Goal: Task Accomplishment & Management: Use online tool/utility

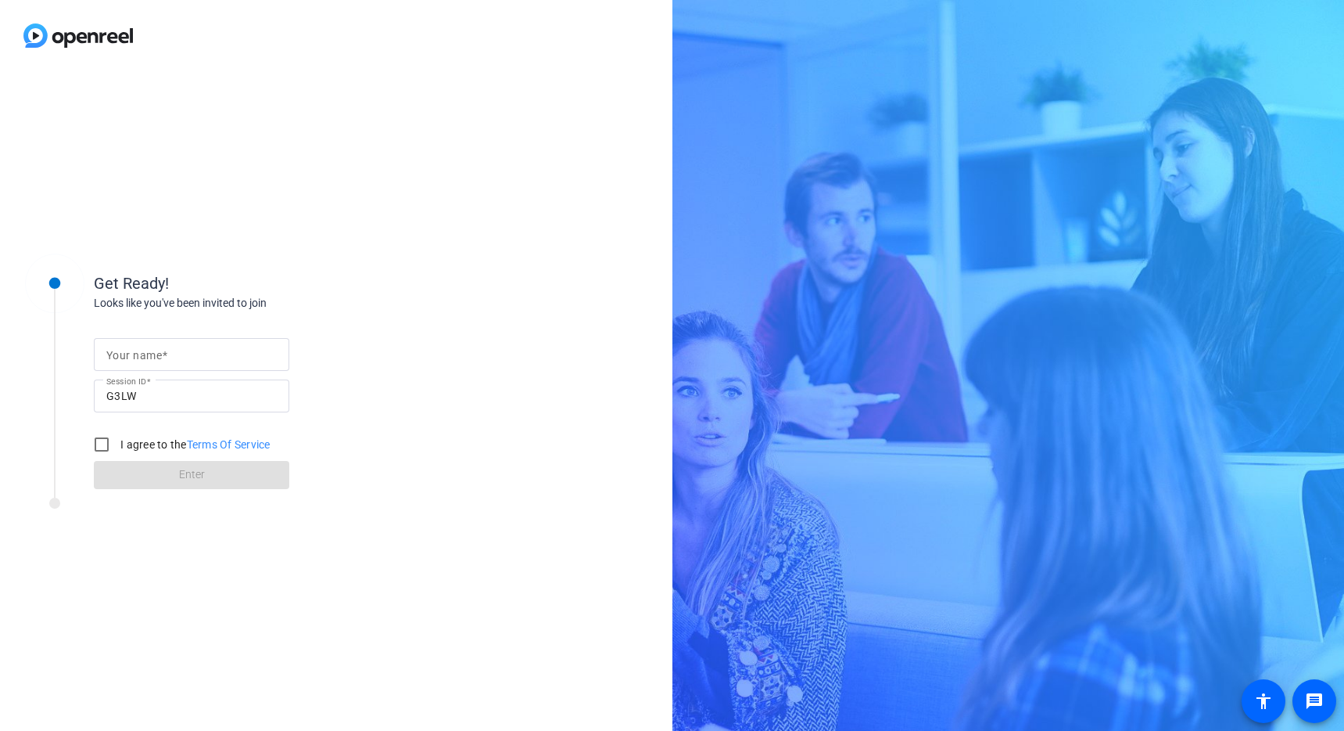
click at [184, 354] on input "Your name" at bounding box center [191, 354] width 171 height 19
type input "[PERSON_NAME]"
click at [96, 446] on input "I agree to the Terms Of Service" at bounding box center [101, 444] width 31 height 31
checkbox input "true"
click at [172, 478] on span at bounding box center [192, 475] width 196 height 38
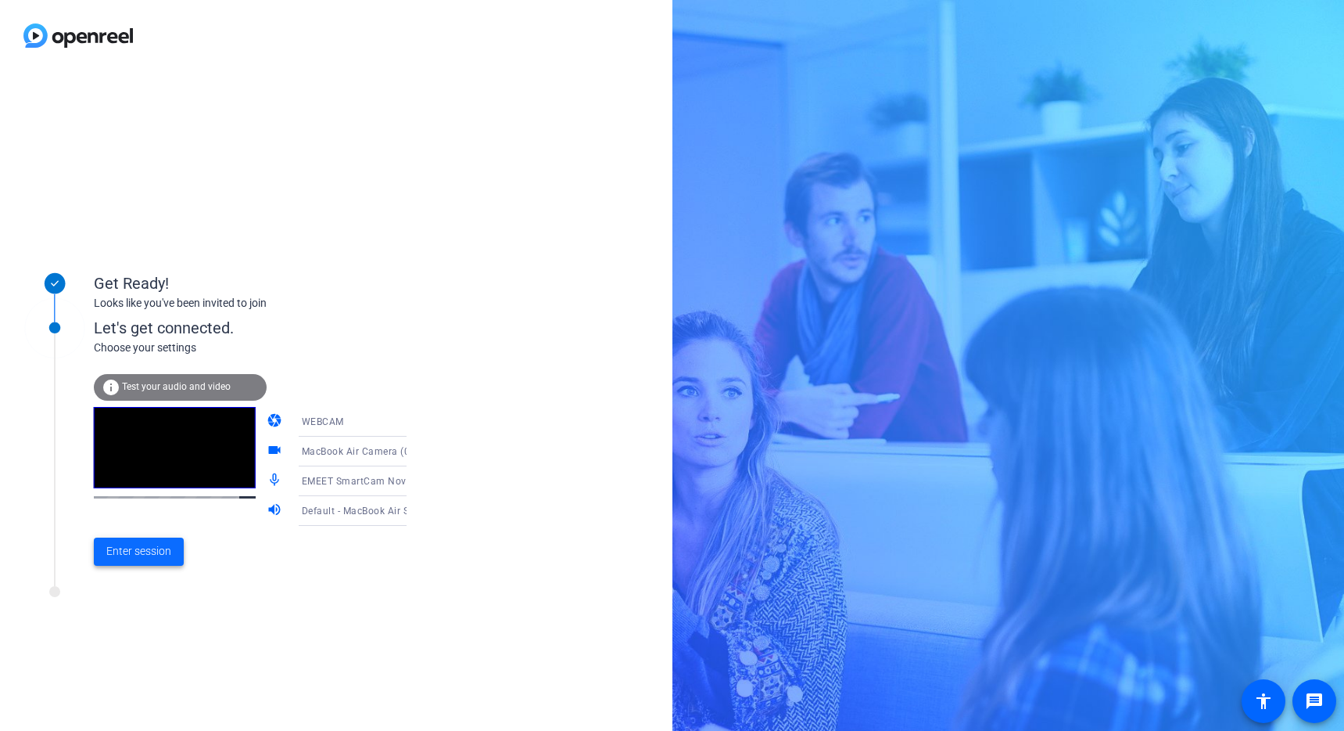
click at [149, 555] on span "Enter session" at bounding box center [138, 551] width 65 height 16
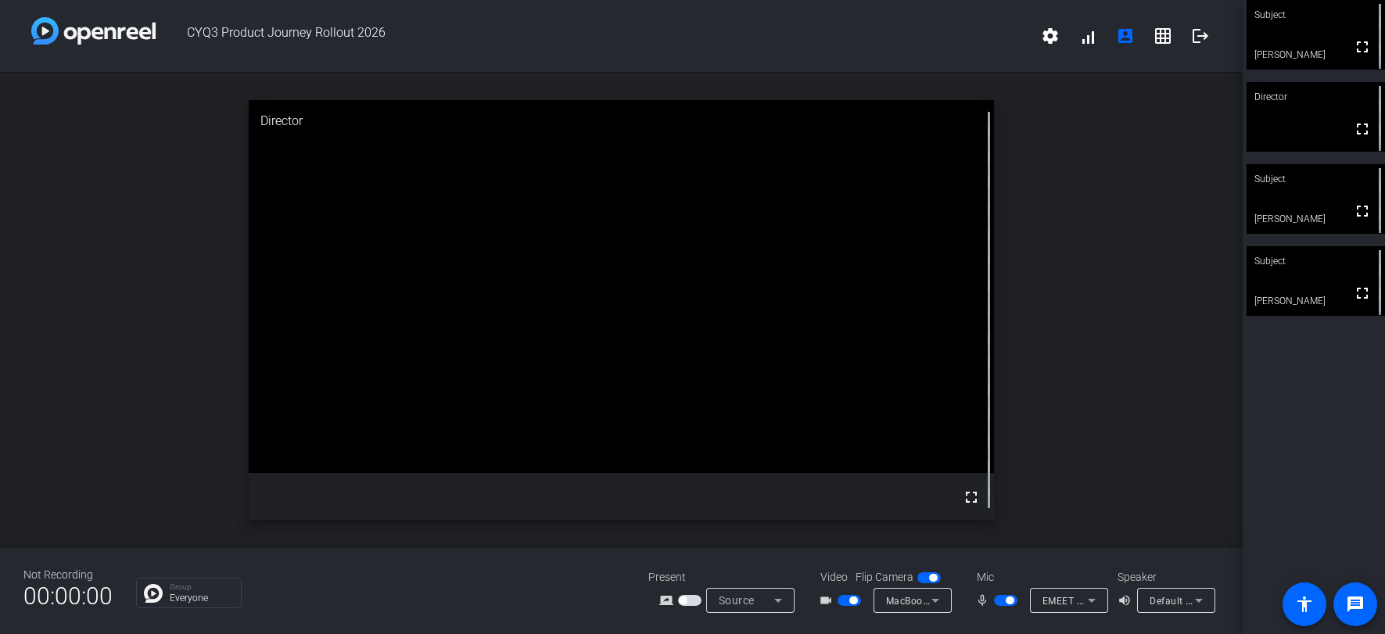
click at [843, 603] on span "button" at bounding box center [849, 600] width 23 height 11
click at [998, 604] on span "button" at bounding box center [1005, 600] width 23 height 11
click at [1245, 364] on div "Subject No Video [PERSON_NAME] mic_off_outline Director fullscreen Subject full…" at bounding box center [1314, 317] width 142 height 634
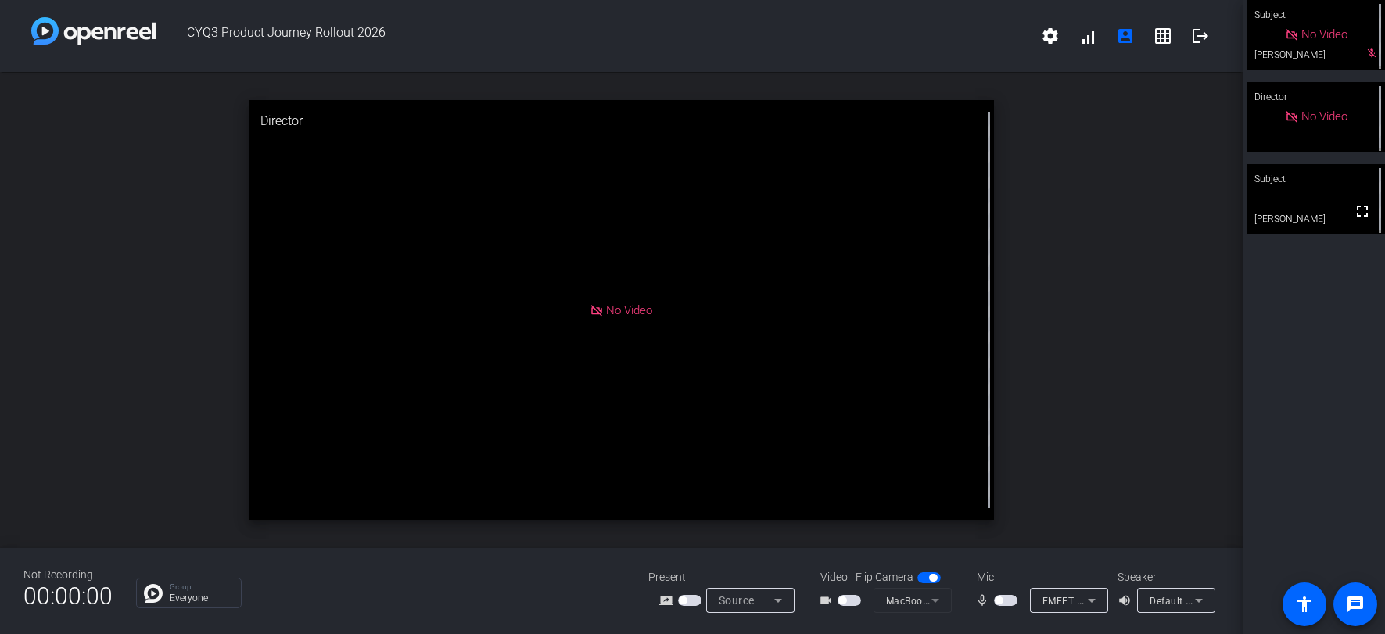
click at [1008, 601] on span "button" at bounding box center [1005, 600] width 23 height 11
click at [998, 604] on span "button" at bounding box center [1005, 600] width 23 height 11
click at [1010, 601] on span "button" at bounding box center [1005, 600] width 23 height 11
click at [1344, 212] on mat-icon "fullscreen" at bounding box center [1362, 211] width 19 height 19
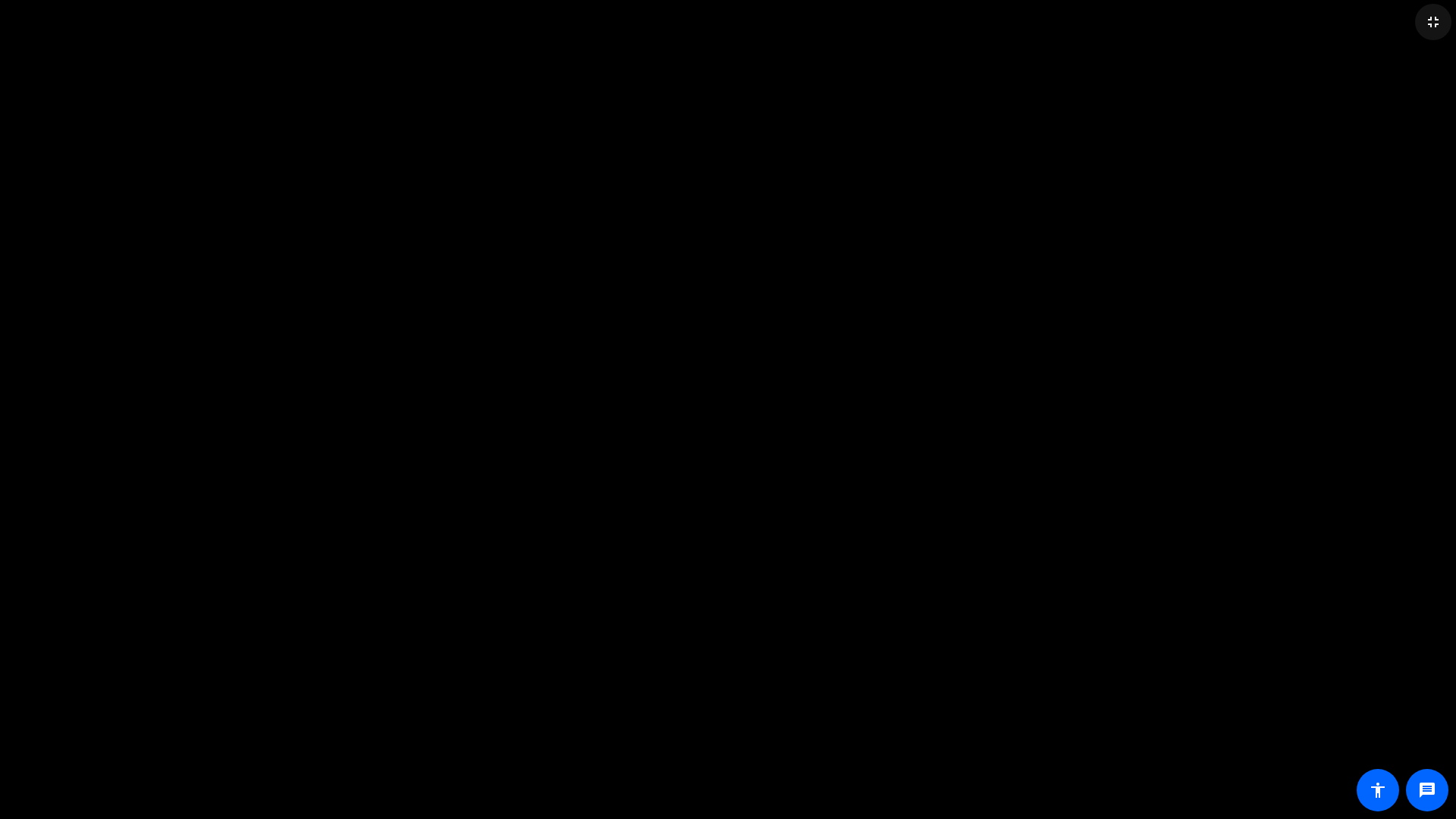
click at [1303, 22] on mat-icon "fullscreen_exit" at bounding box center [1433, 21] width 18 height 18
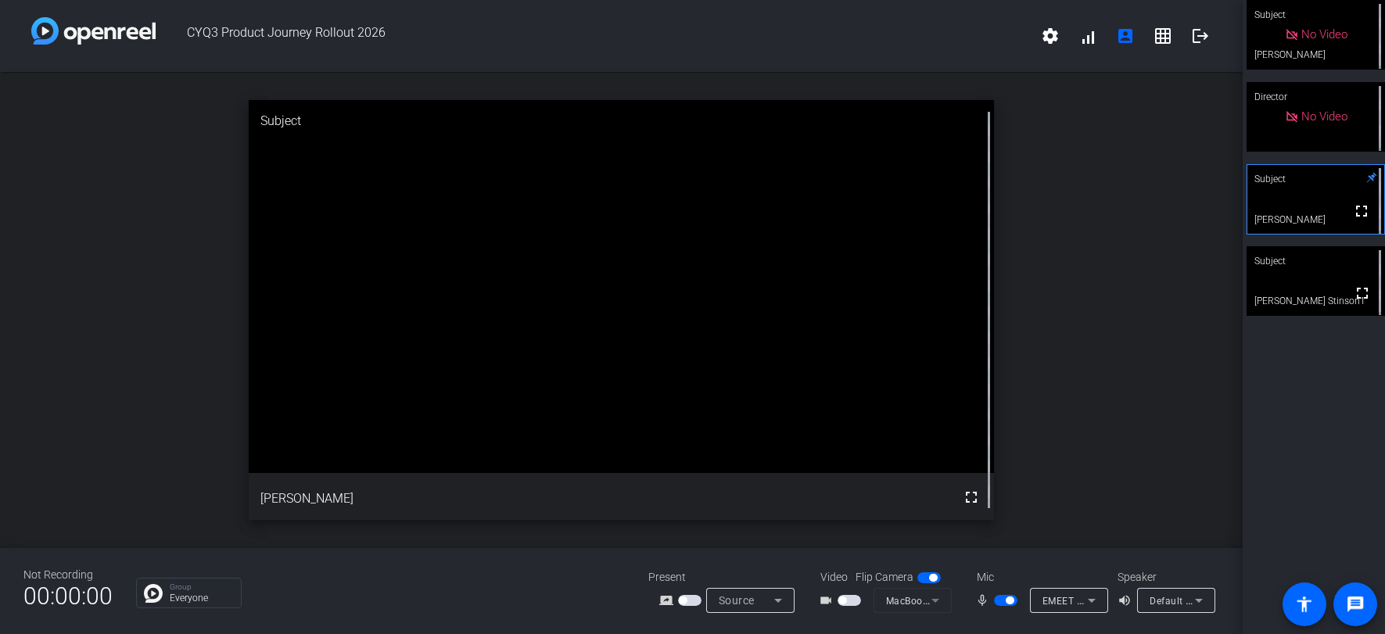
click at [999, 601] on span "button" at bounding box center [1005, 600] width 23 height 11
click at [1011, 599] on span "button" at bounding box center [1005, 600] width 23 height 11
click at [1000, 599] on span "button" at bounding box center [1005, 600] width 23 height 11
click at [1009, 602] on span "button" at bounding box center [1005, 600] width 23 height 11
click at [854, 601] on span "button" at bounding box center [849, 600] width 23 height 11
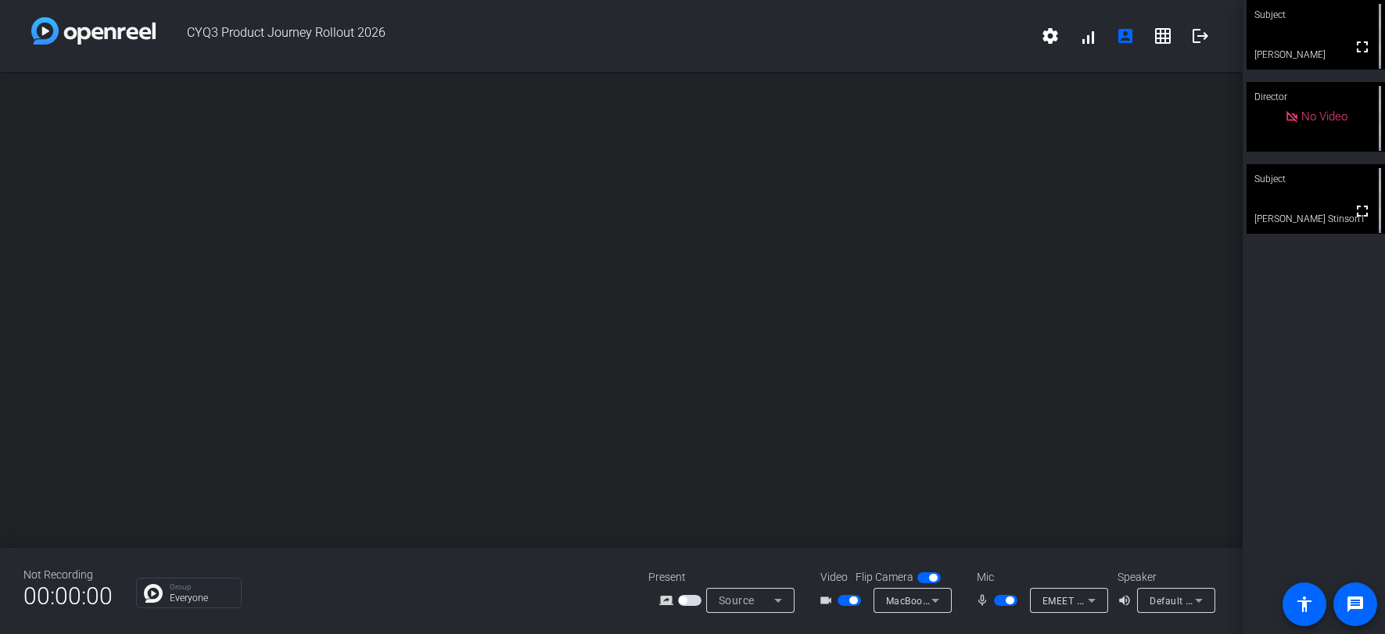
click at [694, 601] on span "button" at bounding box center [689, 600] width 23 height 11
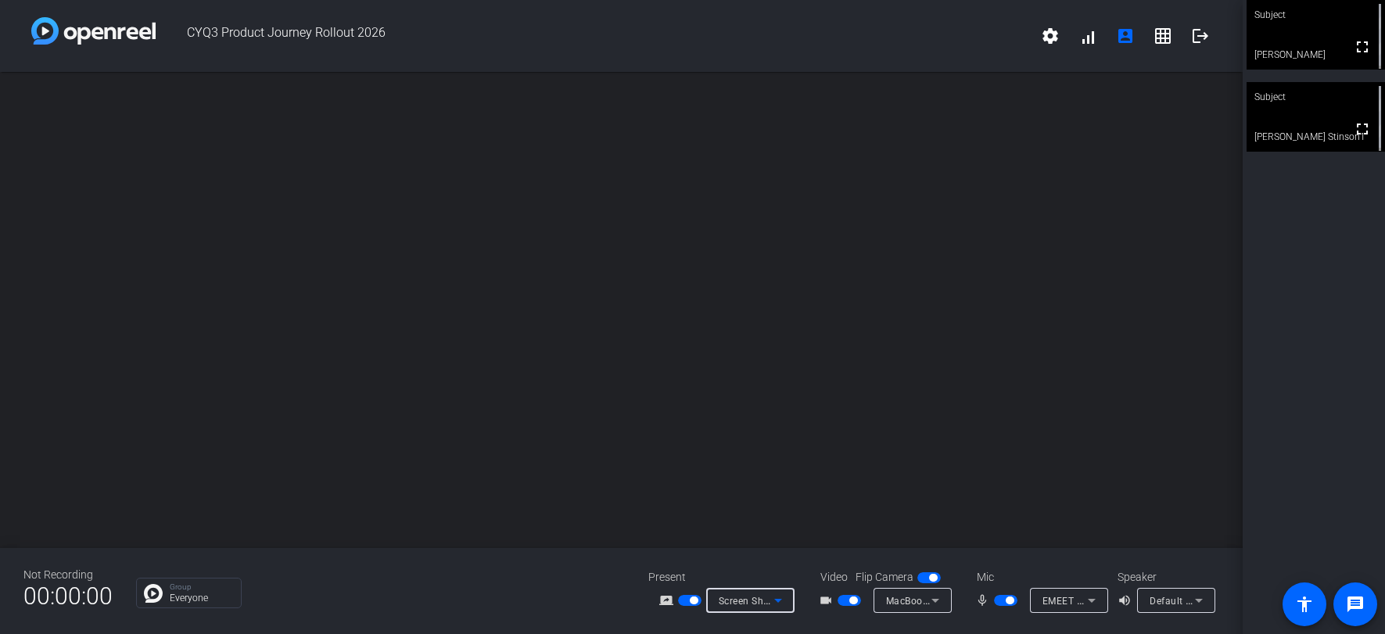
click at [781, 601] on icon at bounding box center [778, 600] width 19 height 19
click at [624, 563] on div at bounding box center [692, 317] width 1385 height 634
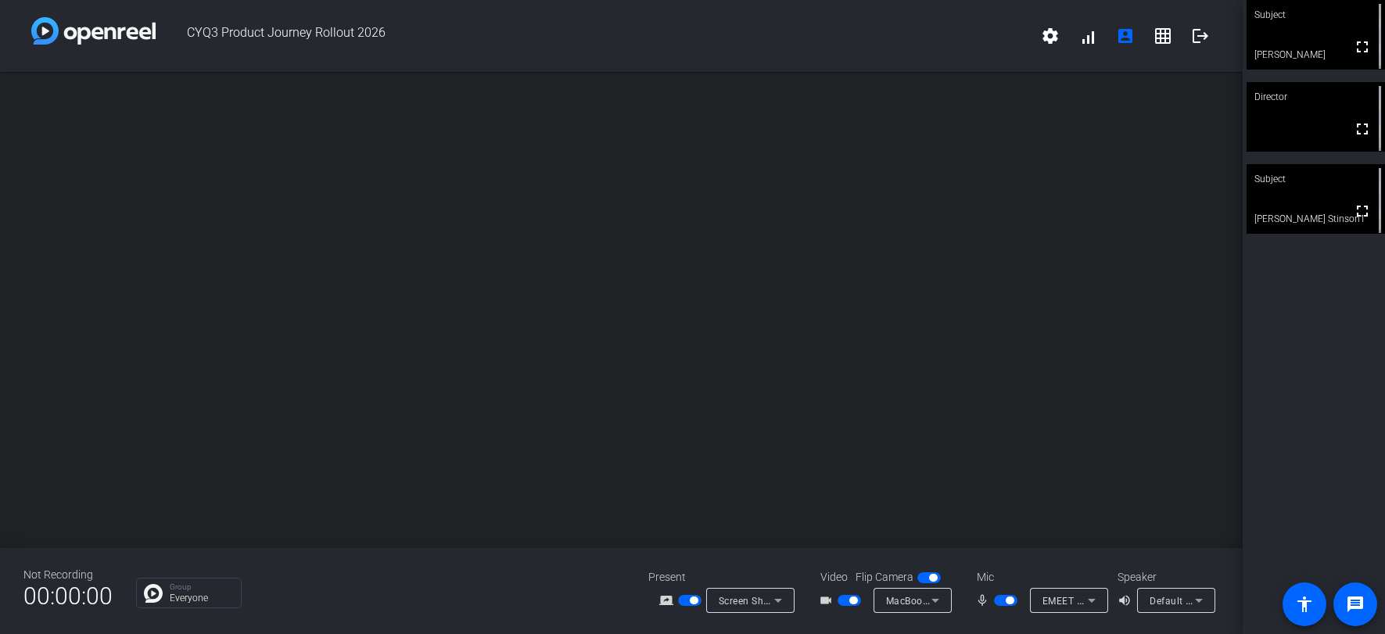
click at [679, 602] on span "button" at bounding box center [689, 600] width 23 height 11
